Goal: Transaction & Acquisition: Purchase product/service

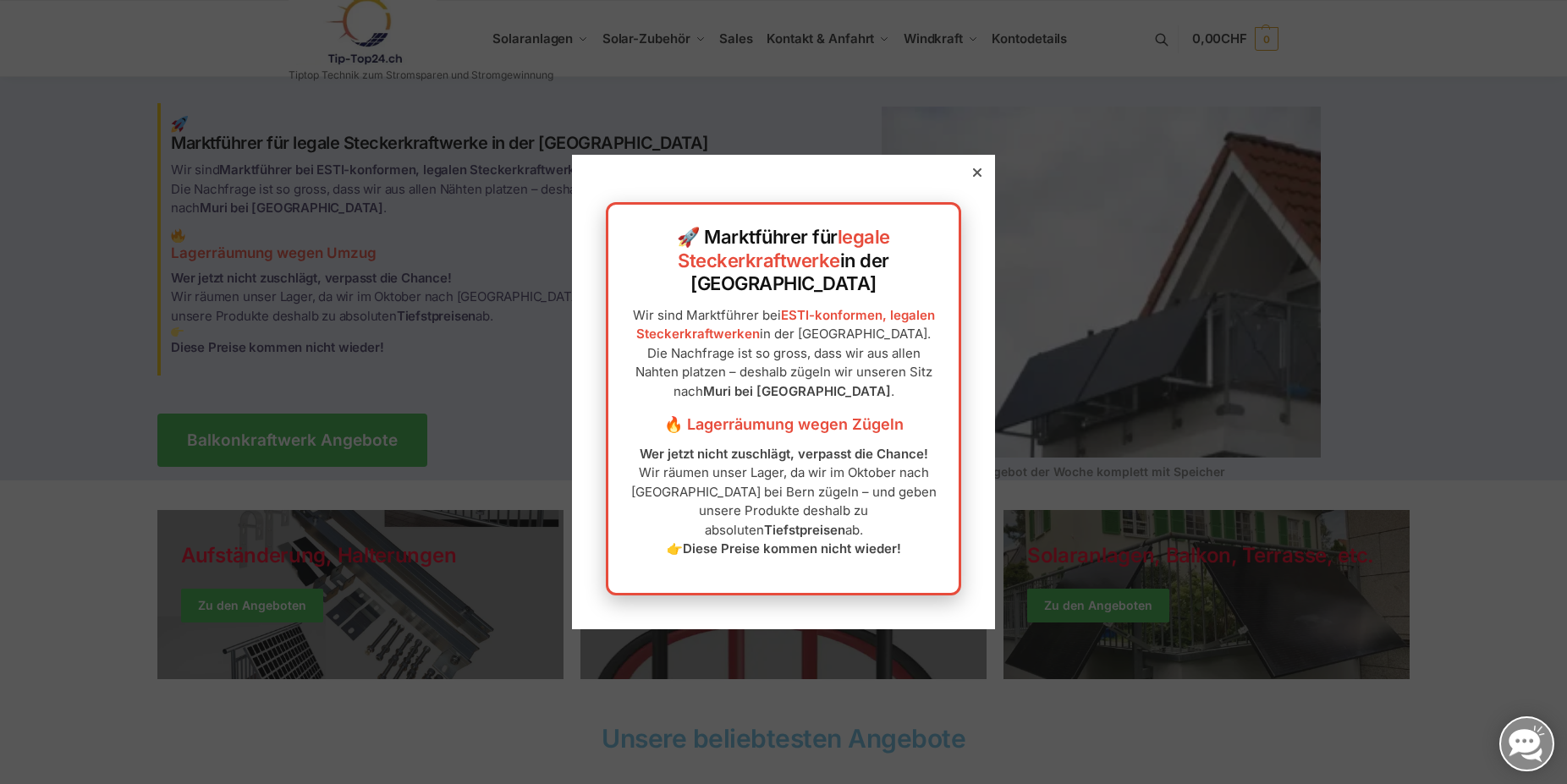
click at [967, 213] on div "🚀 Marktführer für legale Steckerkraftwerke in der Schweiz Wir sind Marktführer …" at bounding box center [784, 391] width 423 height 474
click at [973, 177] on icon at bounding box center [977, 172] width 8 height 8
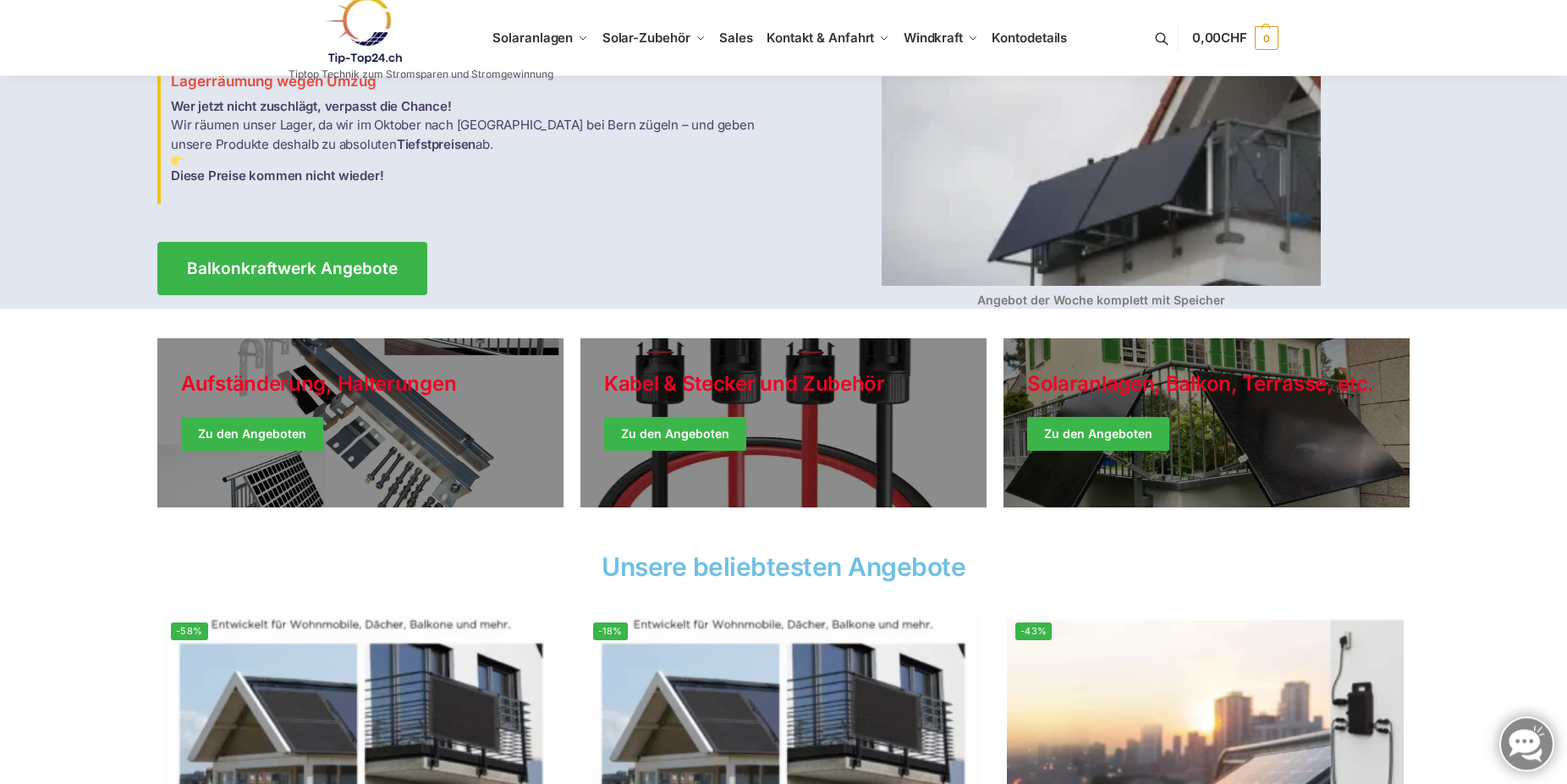
scroll to position [172, 0]
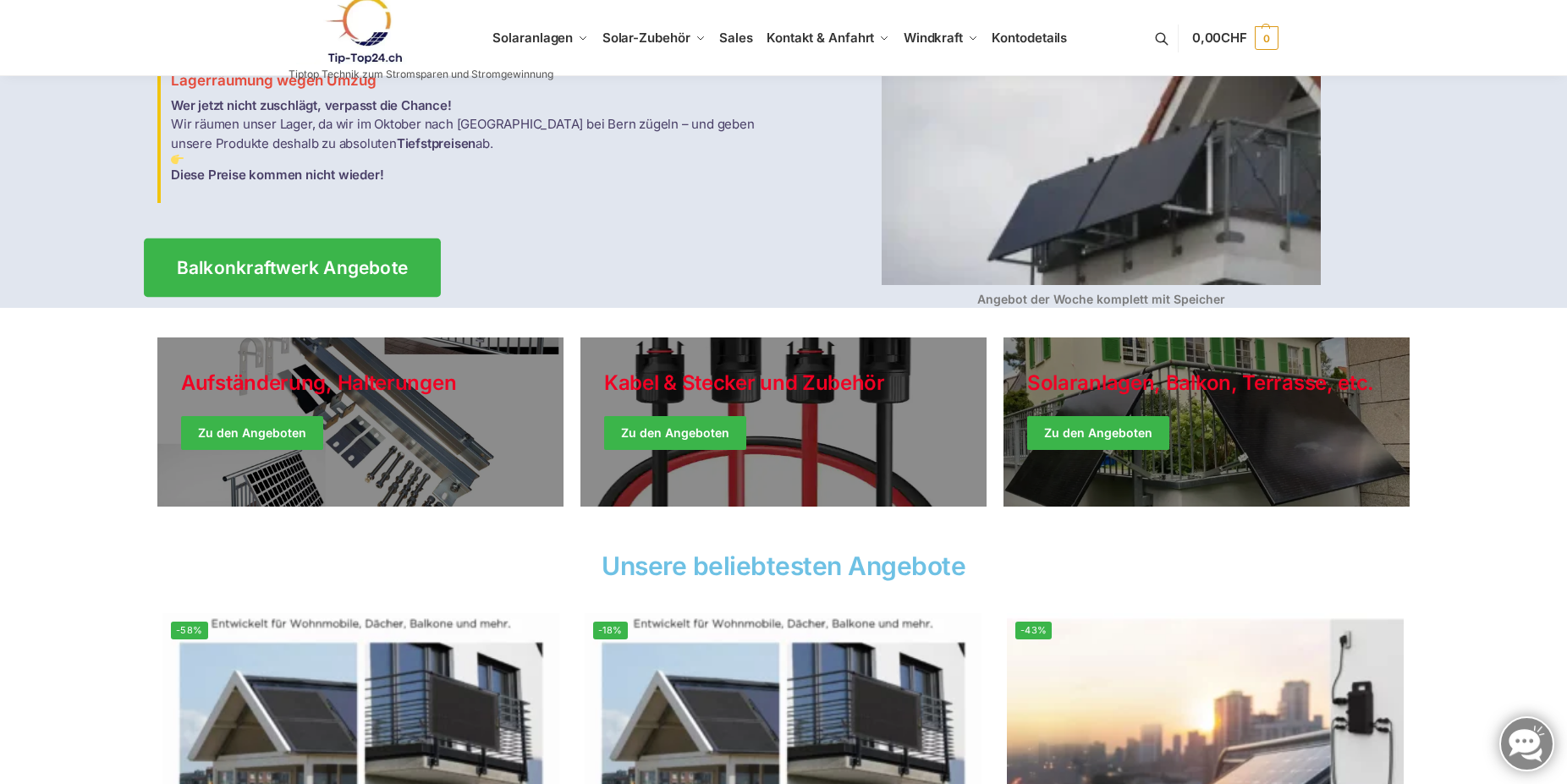
click at [272, 260] on span "Balkonkraftwerk Angebote" at bounding box center [293, 268] width 232 height 18
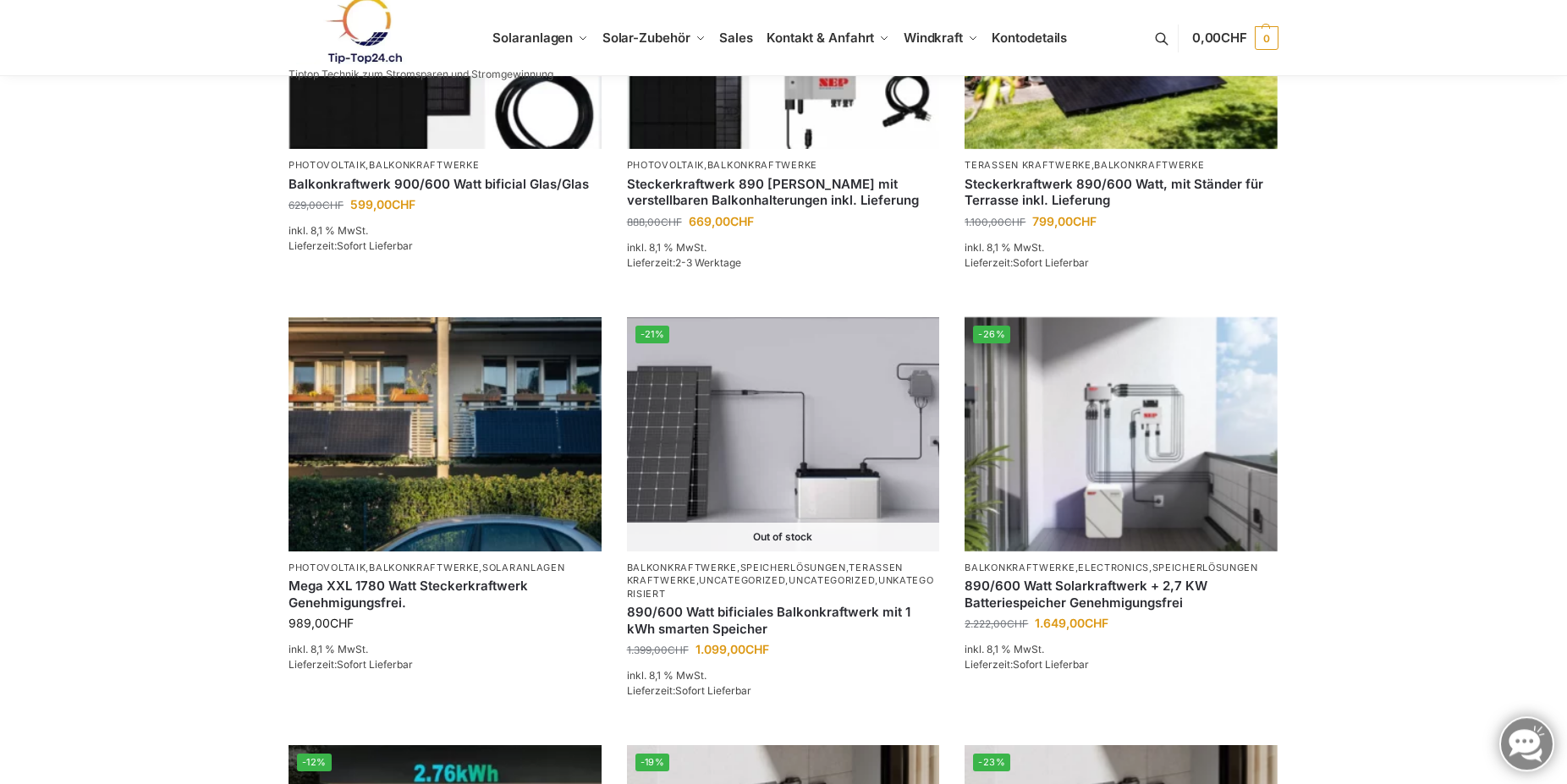
scroll to position [873, 0]
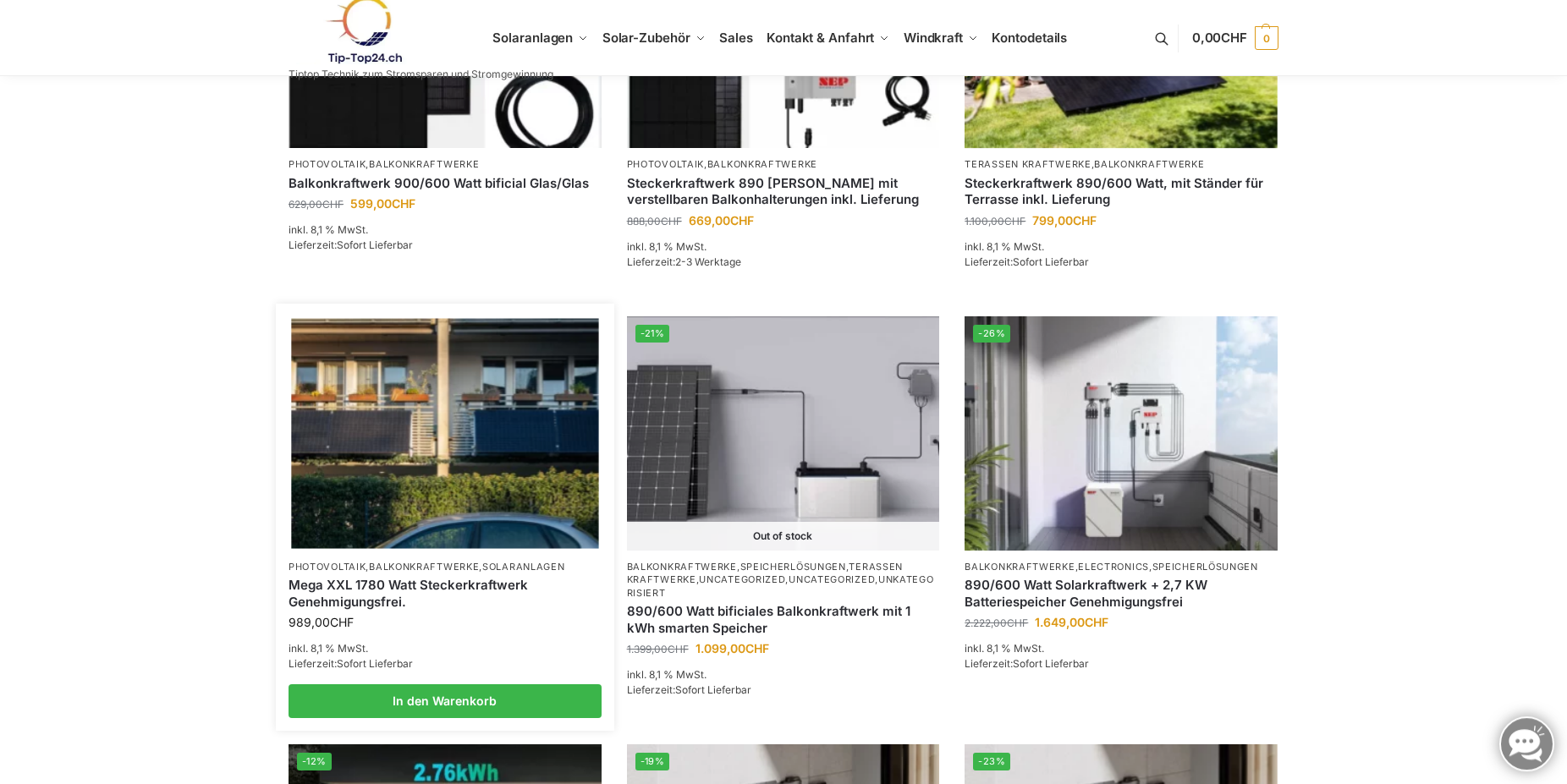
click at [421, 591] on link "Mega XXL 1780 Watt Steckerkraftwerk Genehmigungsfrei." at bounding box center [445, 593] width 313 height 33
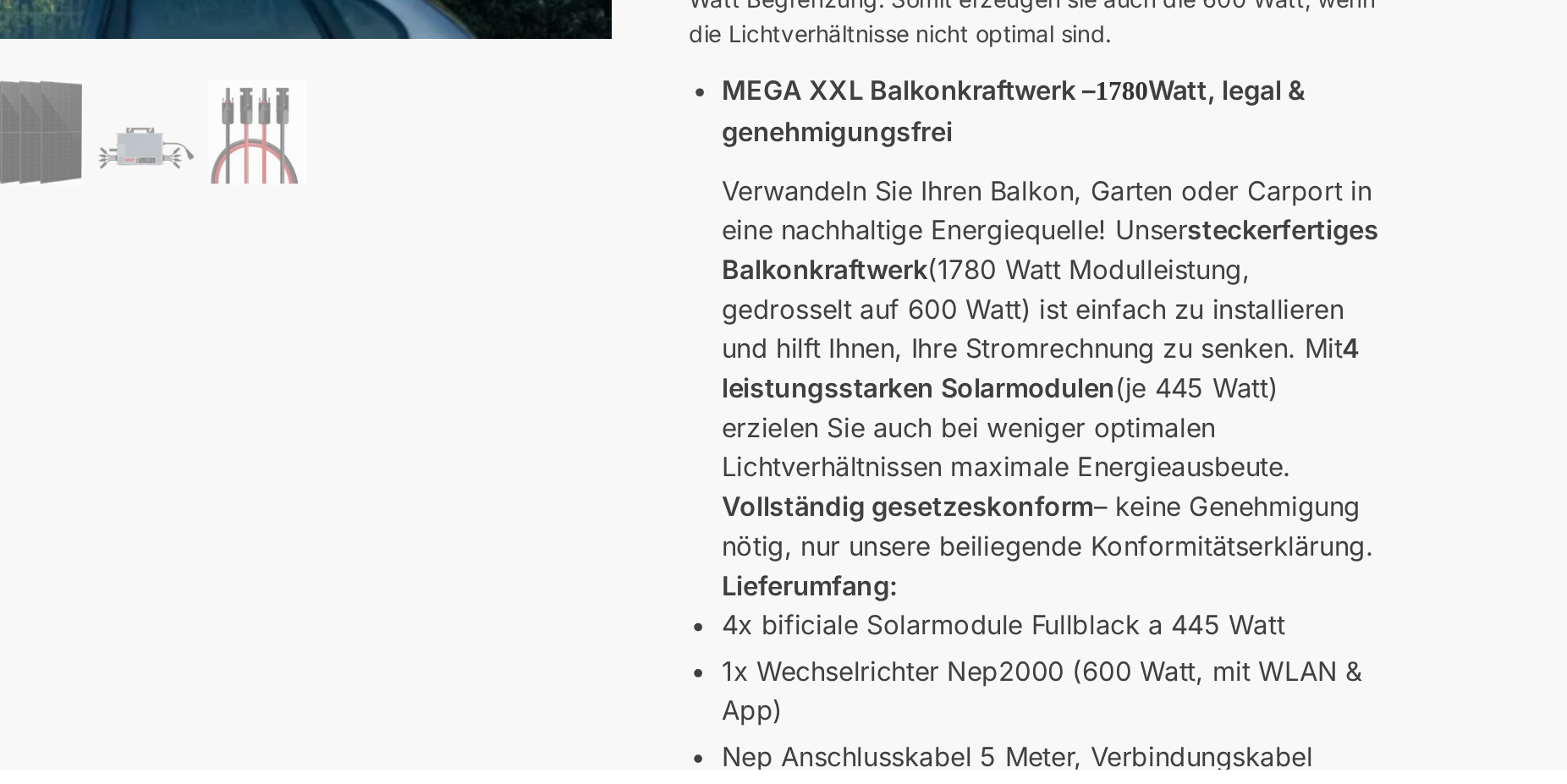
scroll to position [44, 0]
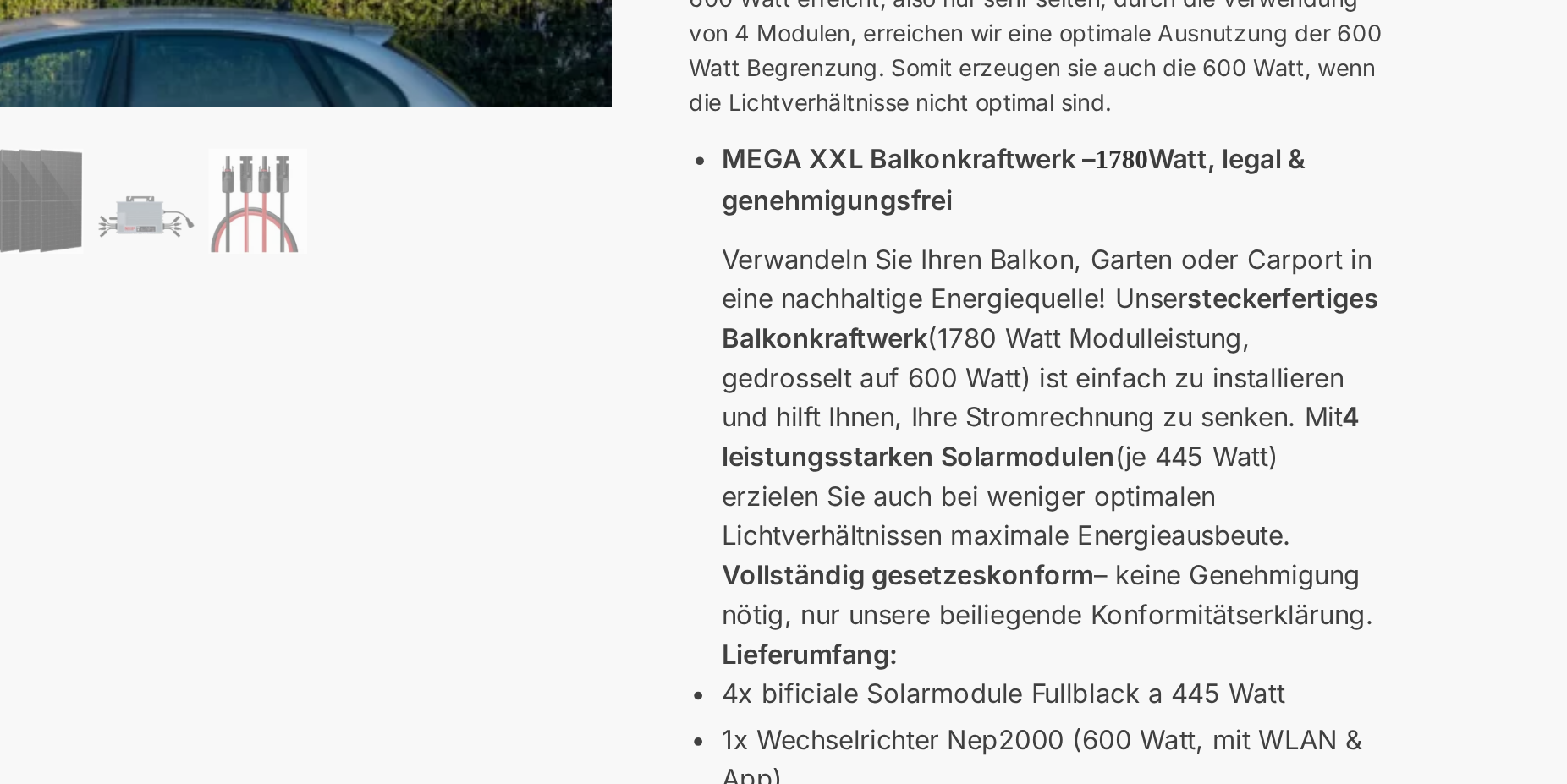
click at [853, 570] on div "🔍 Previous Next Beschreibung Zusätzliche Informationen 989,00 CHF In den Warenk…" at bounding box center [784, 664] width 1062 height 1174
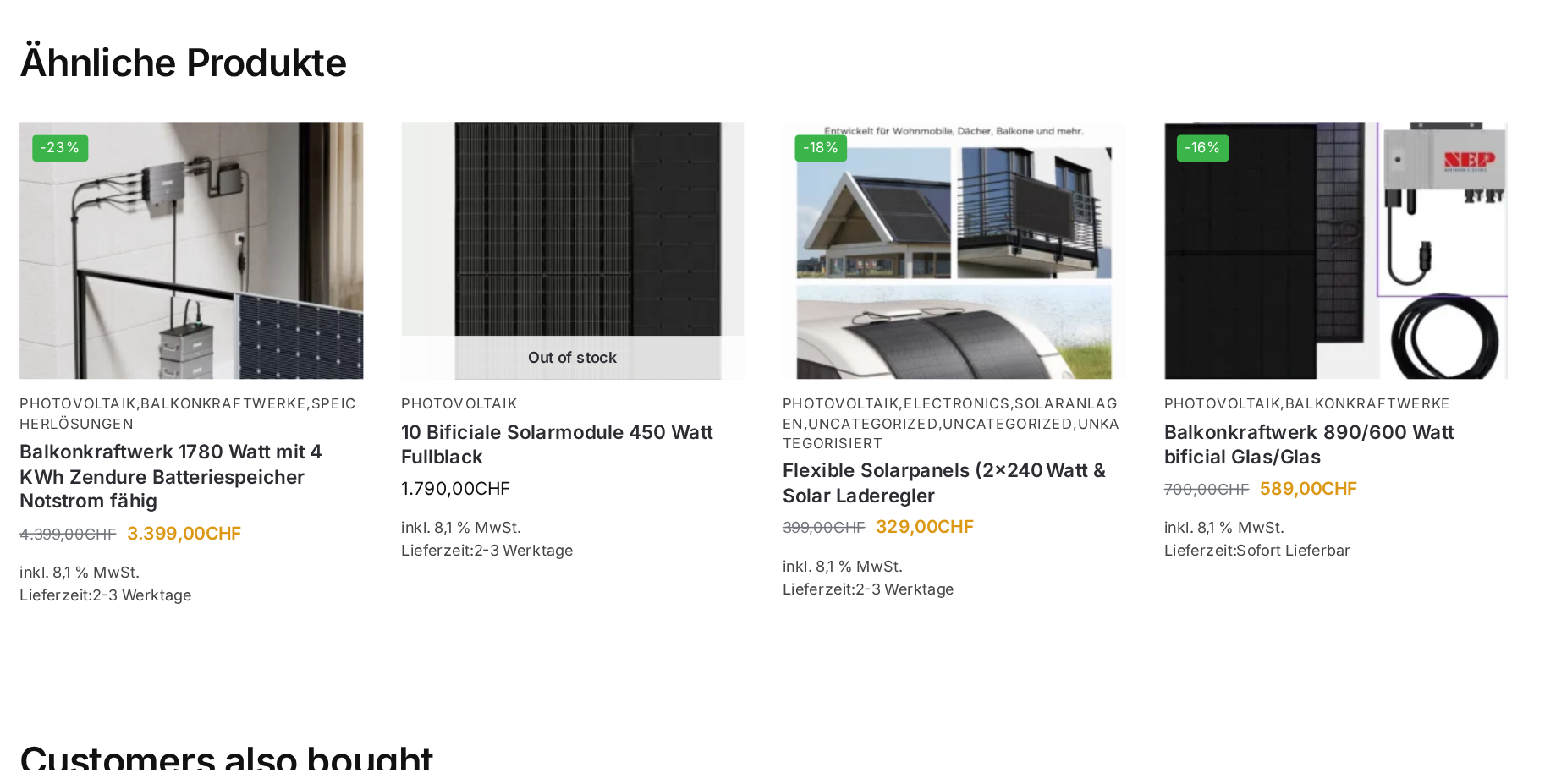
scroll to position [2539, 0]
